Goal: Information Seeking & Learning: Learn about a topic

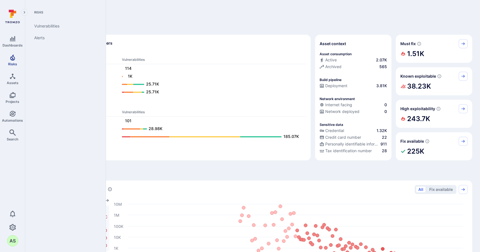
click at [14, 63] on span "Risks" at bounding box center [12, 64] width 9 height 4
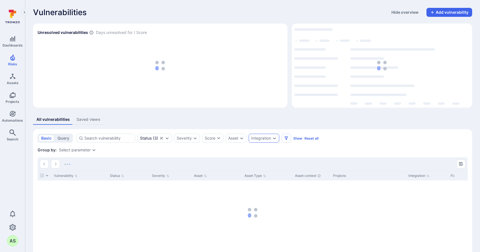
click at [276, 140] on icon "Expand dropdown" at bounding box center [274, 138] width 4 height 4
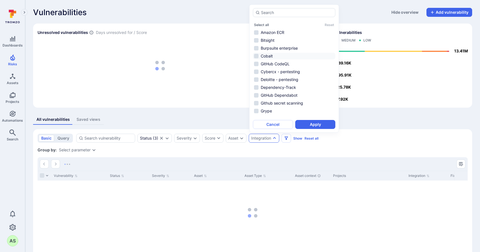
click at [293, 57] on li "Cobalt" at bounding box center [294, 56] width 82 height 7
click at [319, 124] on button "Apply" at bounding box center [315, 124] width 40 height 9
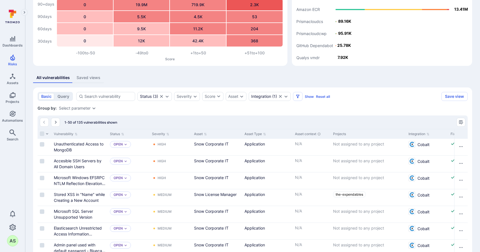
scroll to position [42, 0]
click at [244, 98] on icon "Expand dropdown" at bounding box center [242, 96] width 4 height 4
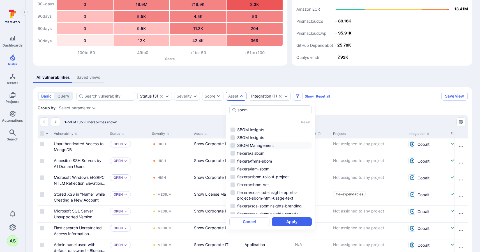
click at [277, 147] on li "SBOM Management" at bounding box center [270, 145] width 82 height 7
type input "sbom"
click at [300, 225] on button "Apply" at bounding box center [292, 222] width 40 height 9
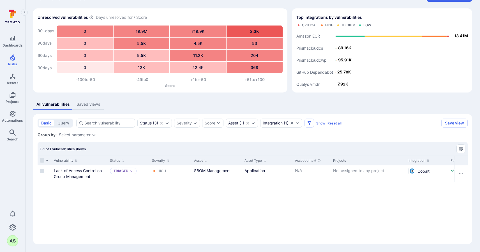
scroll to position [15, 0]
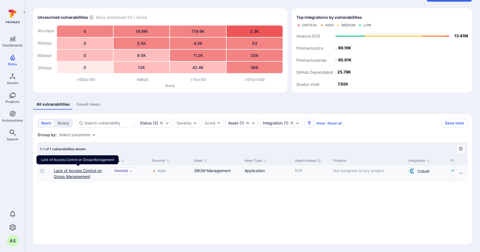
click at [90, 171] on link "Lack of Access Control on Group Management" at bounding box center [78, 173] width 48 height 11
